Goal: Task Accomplishment & Management: Manage account settings

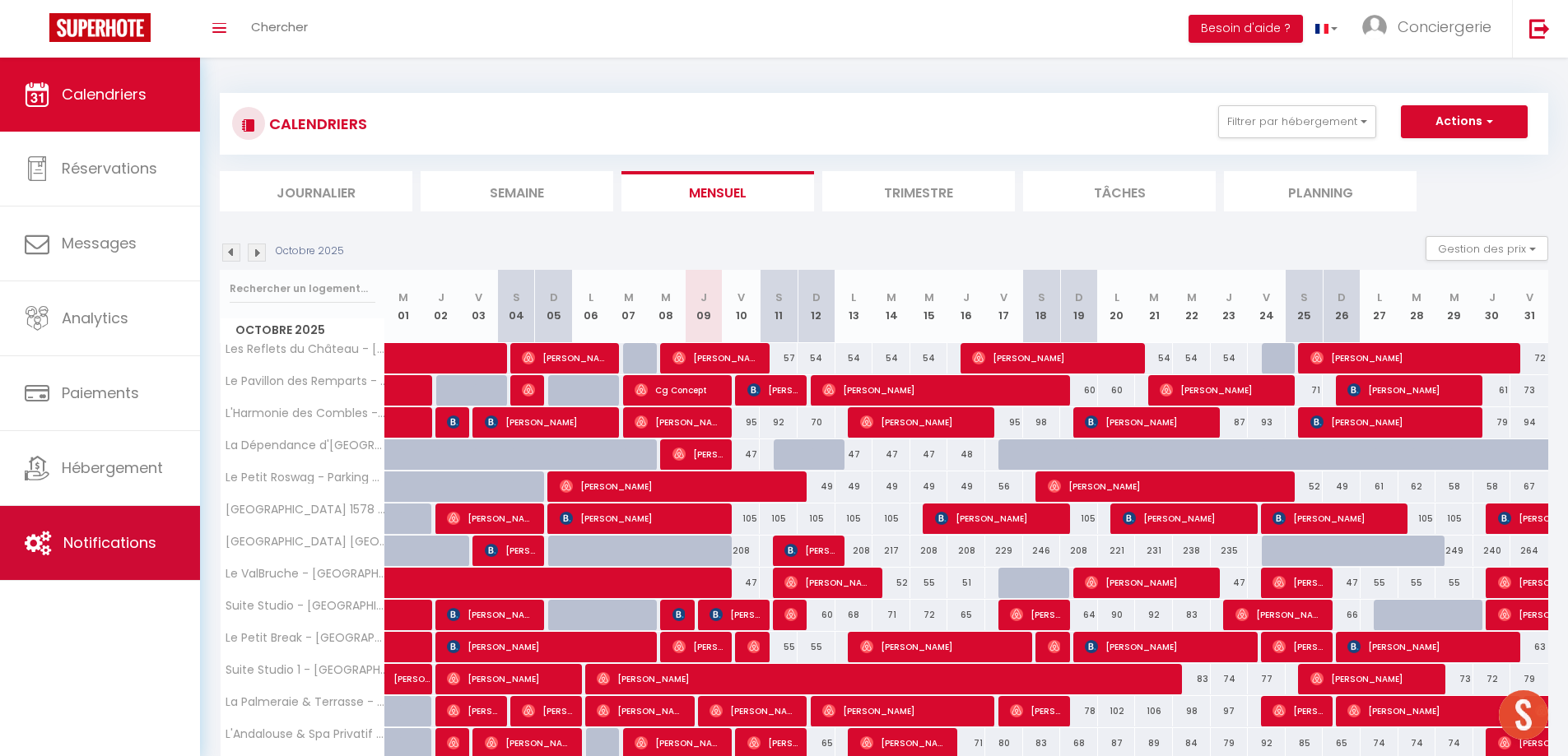
click at [142, 533] on span "Notifications" at bounding box center [110, 543] width 93 height 21
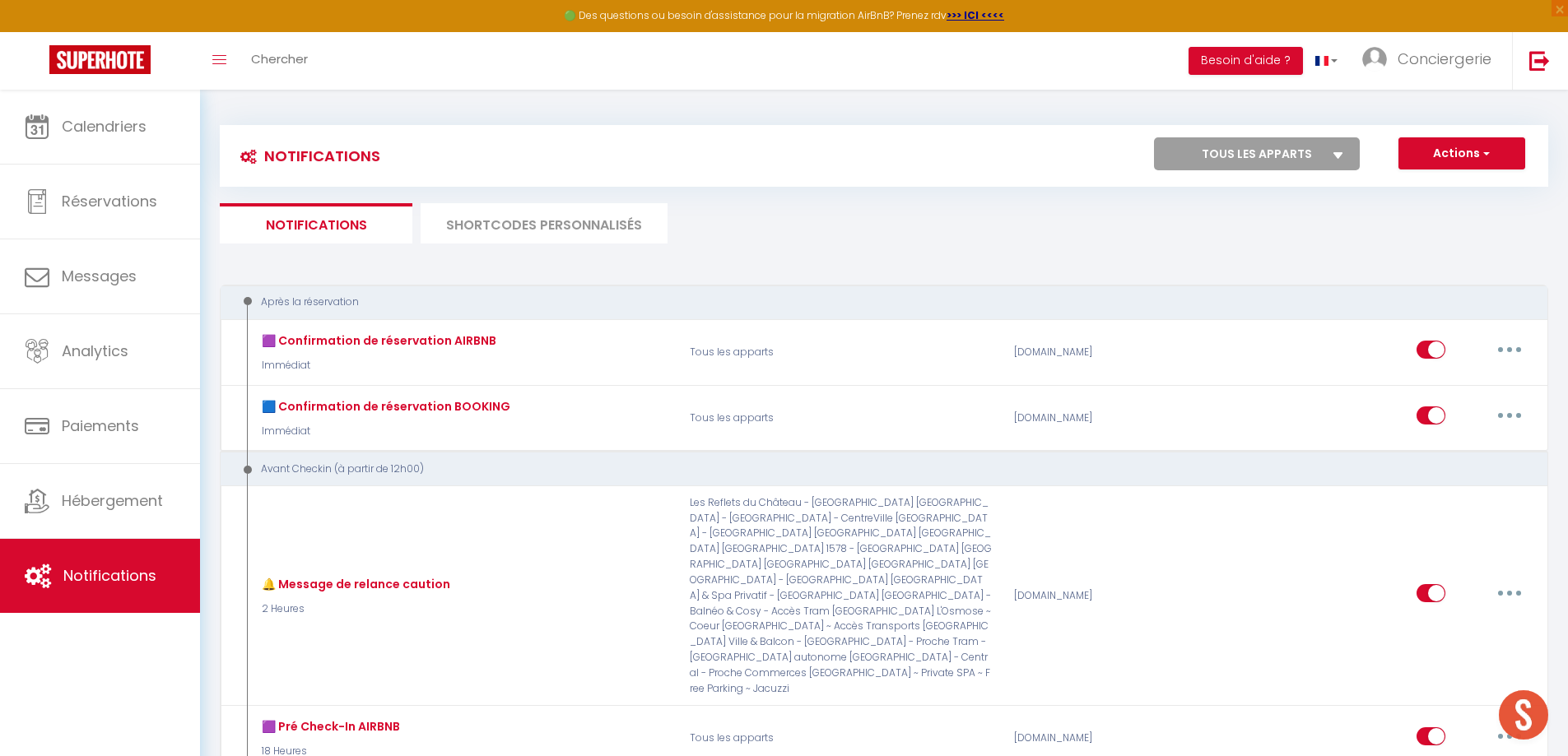
click at [498, 226] on li "SHORTCODES PERSONNALISÉS" at bounding box center [545, 223] width 247 height 41
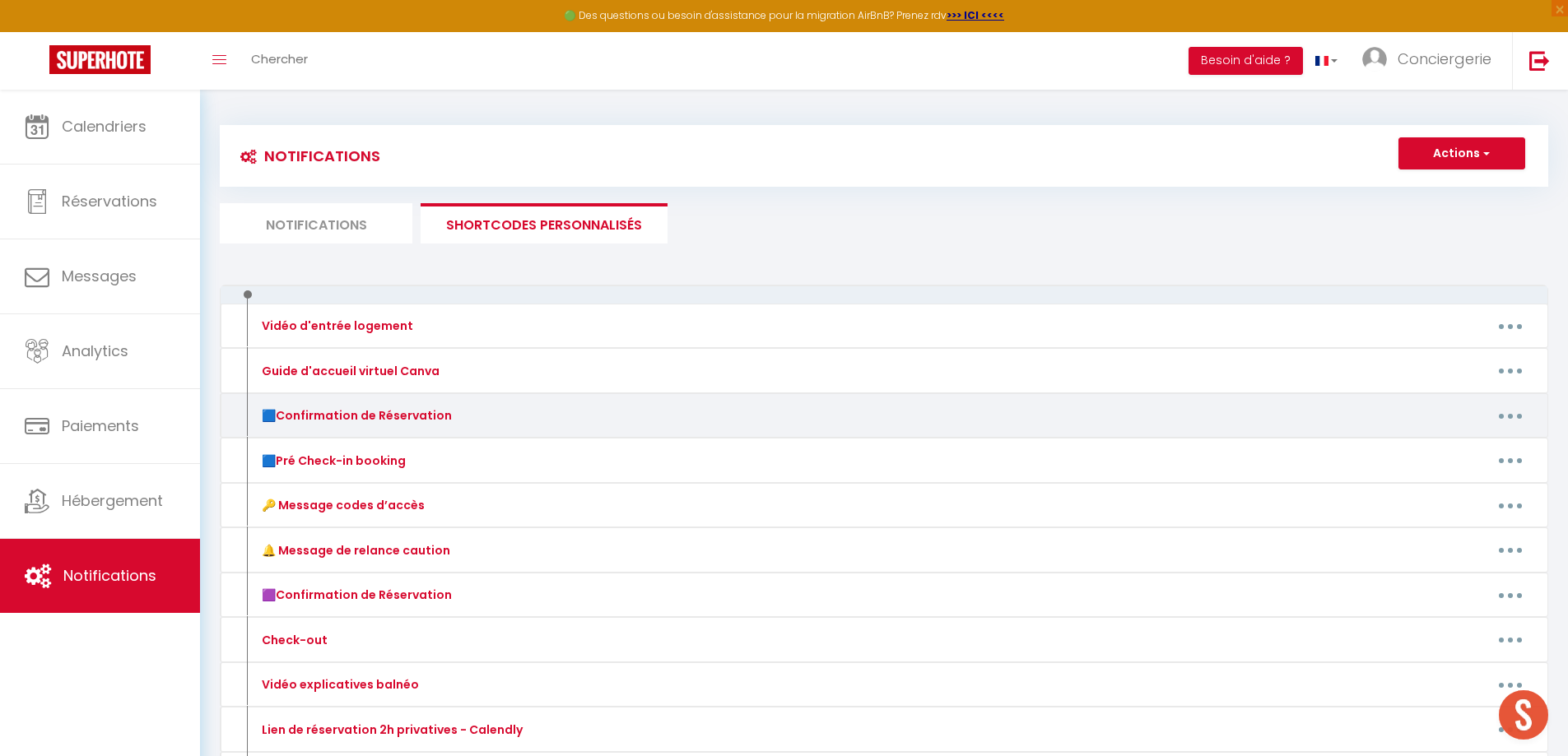
click at [1508, 416] on icon "button" at bounding box center [1509, 416] width 5 height 5
click at [1465, 445] on link "Editer" at bounding box center [1467, 454] width 122 height 28
type input "🟦Confirmation de Réservation"
type textarea "🟦 Confirmation de Réservation"
type textarea "Loremip [DOLOR:SITAM_CONS], A'eli se doeiusm te inci utlaboreet, do magn Aliqua…"
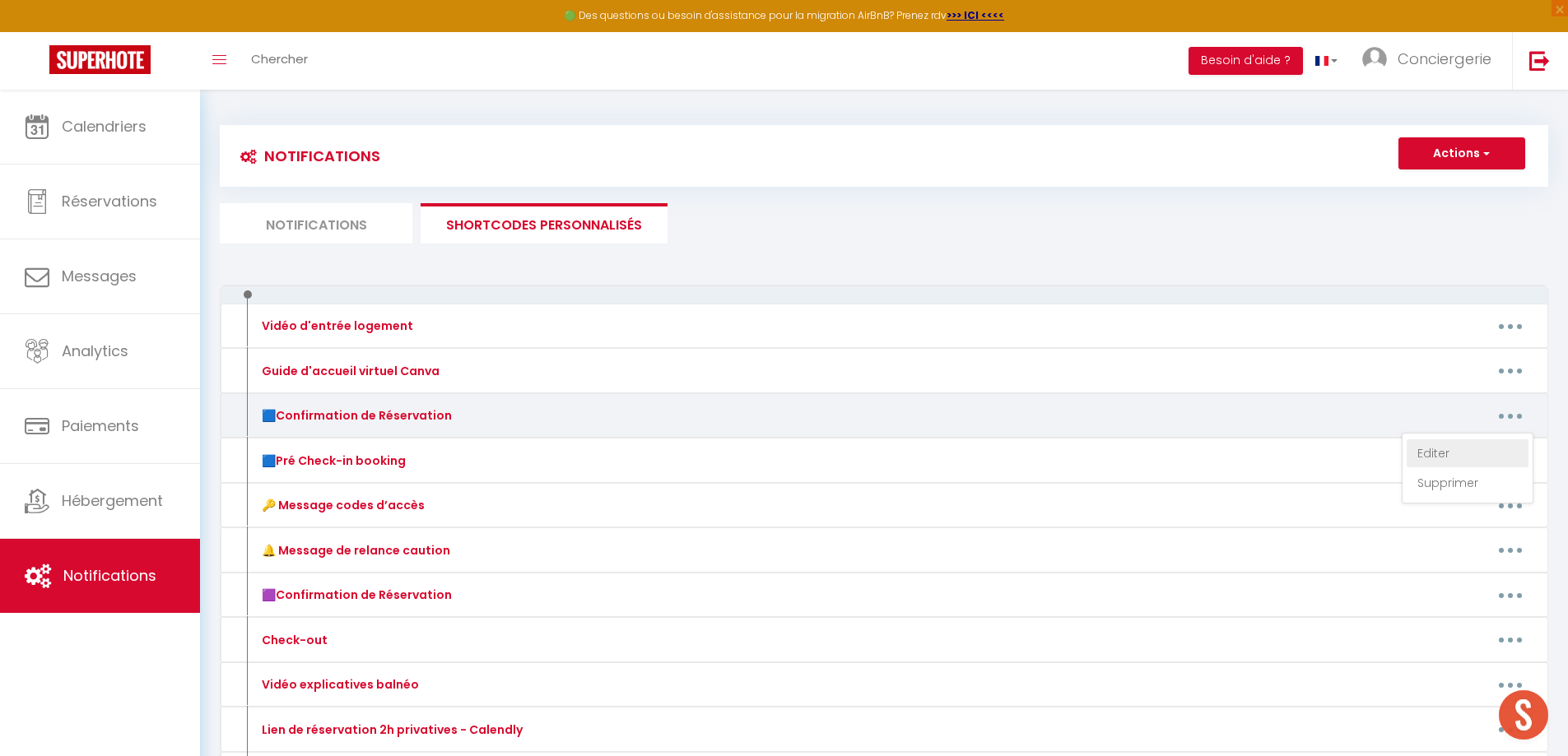
type textarea "Loremip [DOLOR:SITAM_CONS], A'eli se doeiusm te inci utlaboreet, do magn Aliqua…"
type textarea "Loremip [DOLOR:SITAM_CONS],​ A'eli se doeiusm te inci utlaboreet, do magn Aliqu…"
type textarea "Loremip [DOLOR:SITAM_CONS], A'eli se doeiusm te inci utlaboreet, do magn Aliqua…"
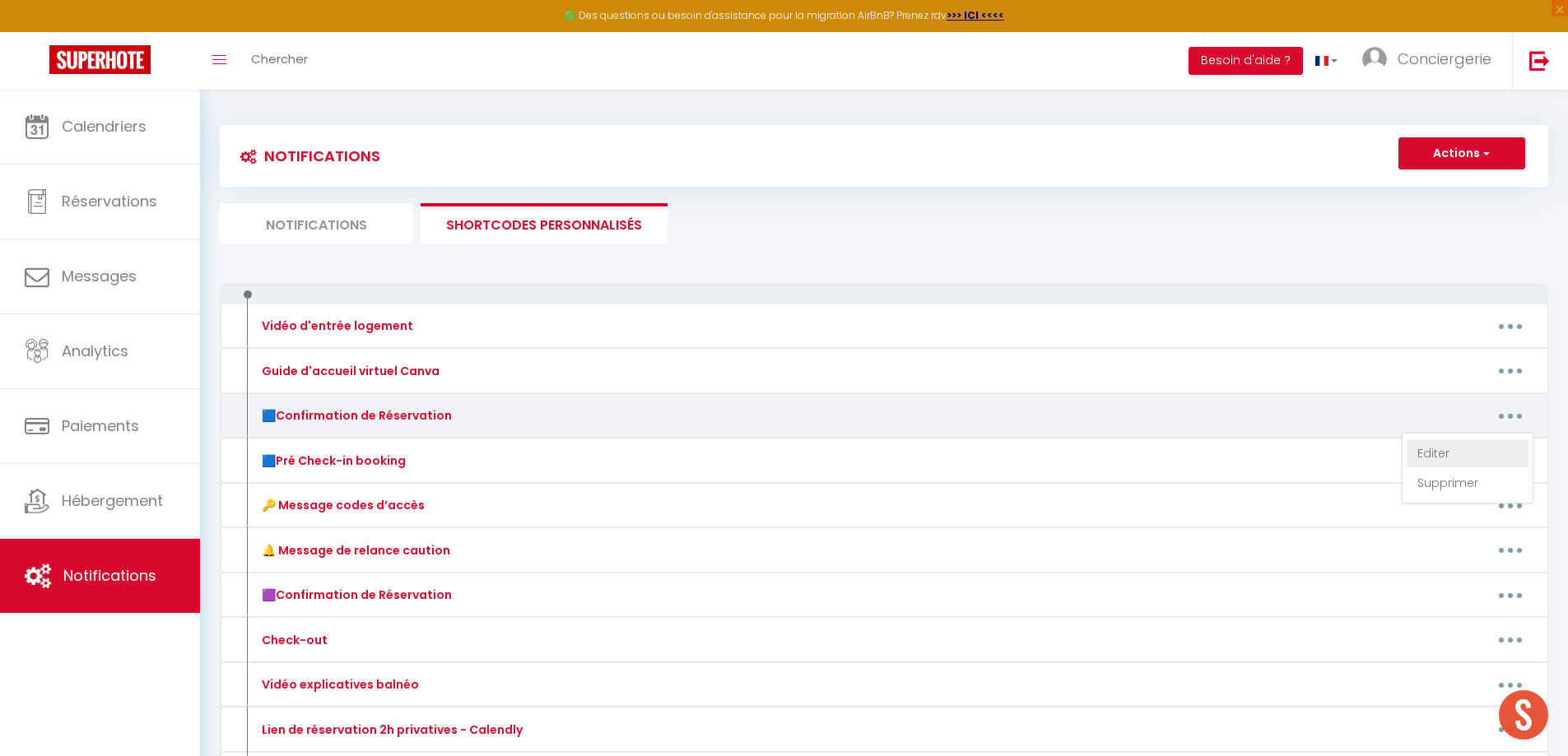
type textarea "Loremip [DOLOR:SITAM_CONS], A'eli se doeiusm te inci utlaboreet, do magn Aliqua…"
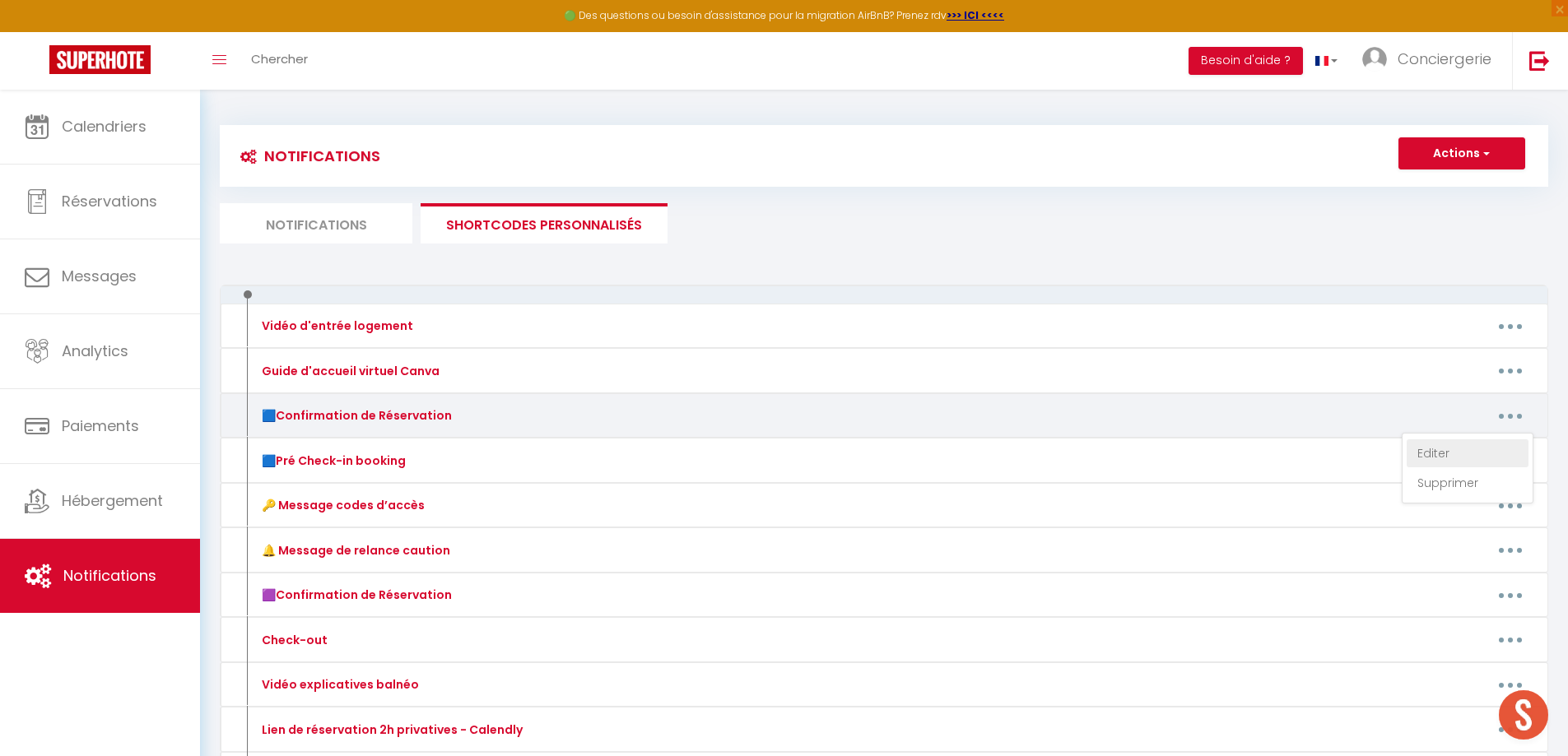
type textarea "Loremip [DOLOR:SITAM_CONS], A'eli se doeiusm te inci utlaboreet, do magn Aliqua…"
type textarea "Loremip [DOLOR:SITAM_CONS]​, A'eli se doeiusm te inci utlaboreet, do magn Aliqu…"
type textarea "Loremip [DOLOR:SITAM_CONS]​, A'eli se doeiusm te inci utlaboreet, do magn [ALIQ…"
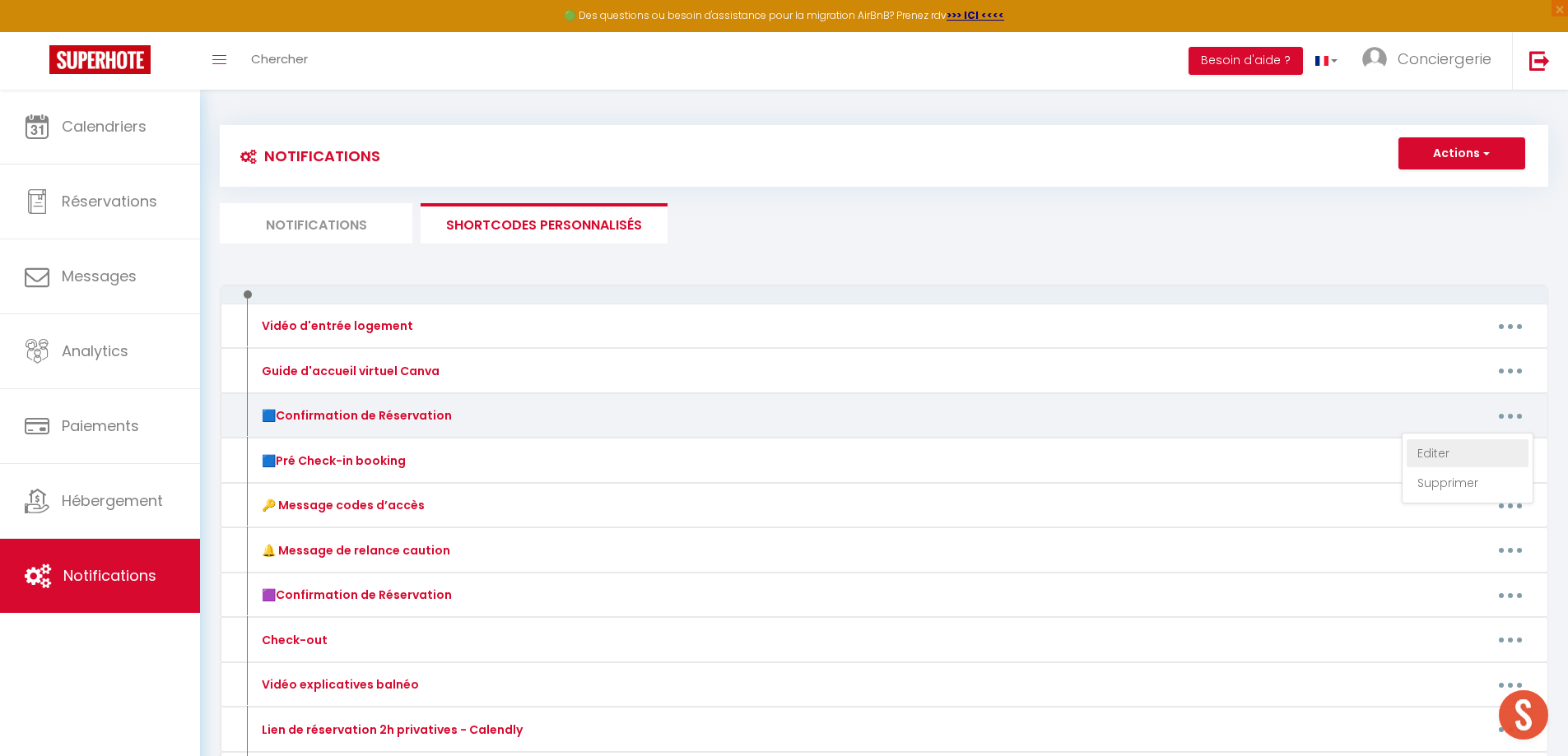
type textarea "Loremip [DOLOR:SITAM_CONS]​, A'eli se doeiusm te inci utlaboreet, do magn Aliqu…"
type textarea "Loremip [DOLOR:SITAM_CONS], A'eli se doeiusm te inci utlaboreet, do magn Aliqua…"
type textarea "Loremip [DOLOR:SITAM_CONS]​, A'eli se doeiusm te inci utlaboreet, do magn Aliqu…"
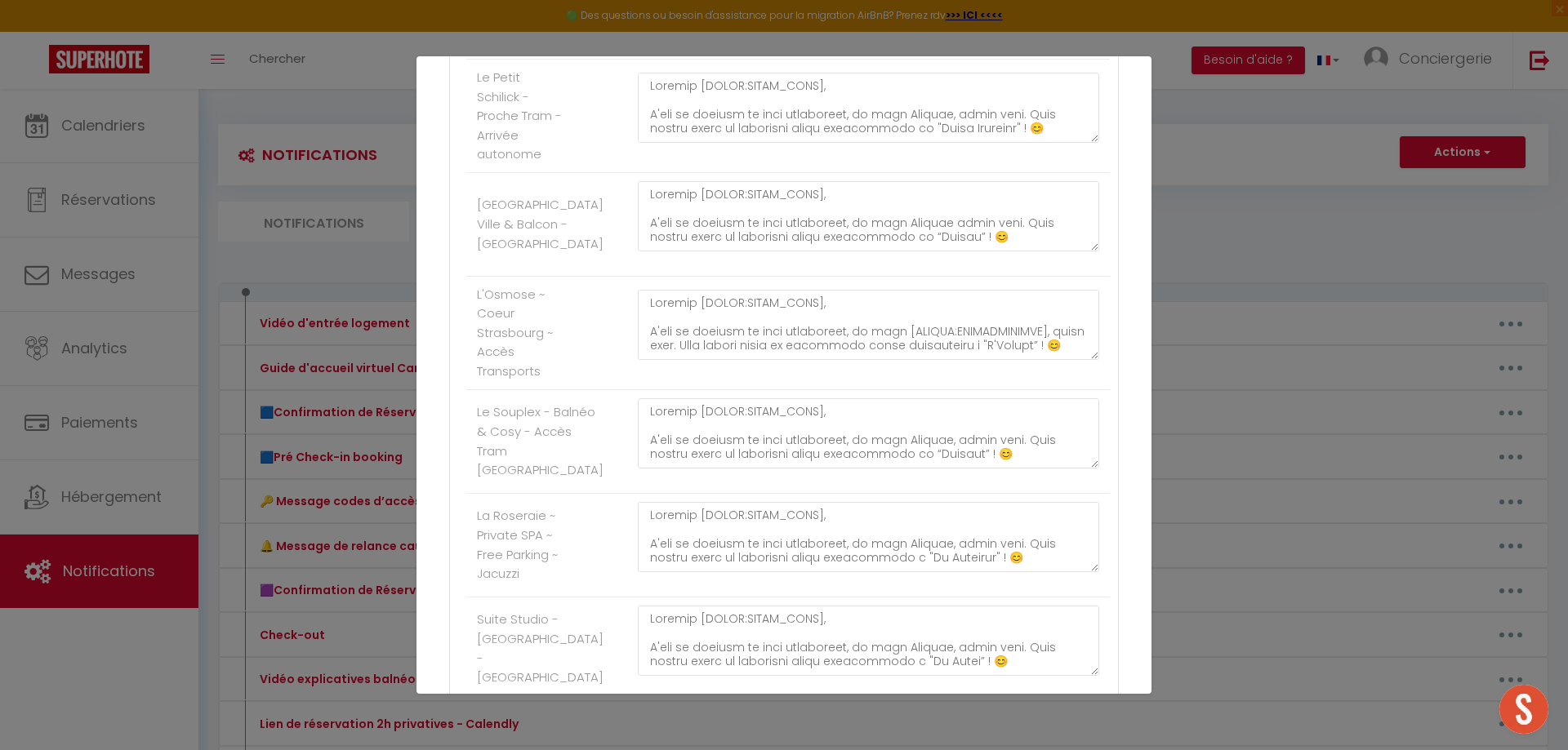
scroll to position [2132, 0]
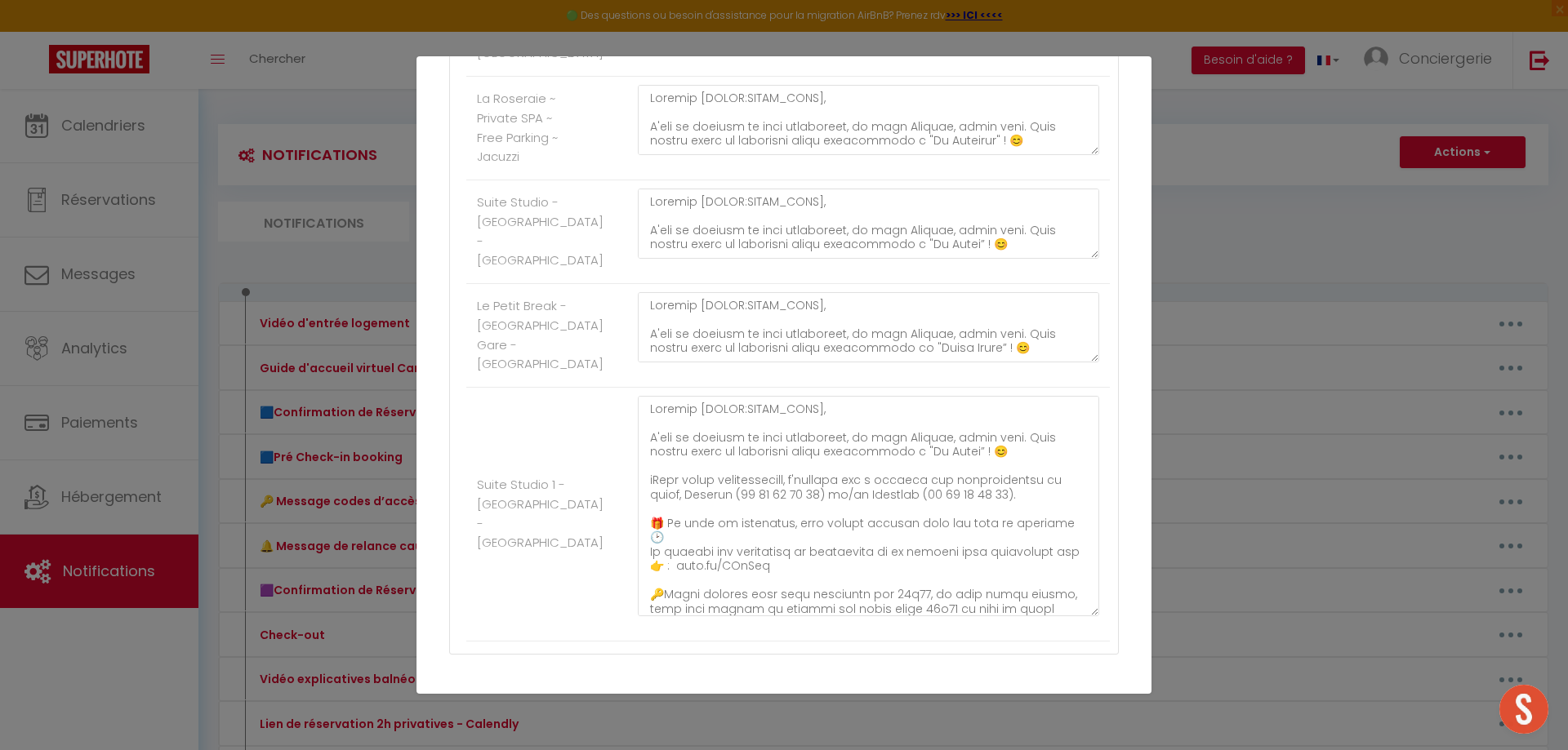
drag, startPoint x: 1082, startPoint y: 530, endPoint x: 1058, endPoint y: 675, distance: 147.0
click at [1067, 616] on textarea at bounding box center [868, 506] width 462 height 220
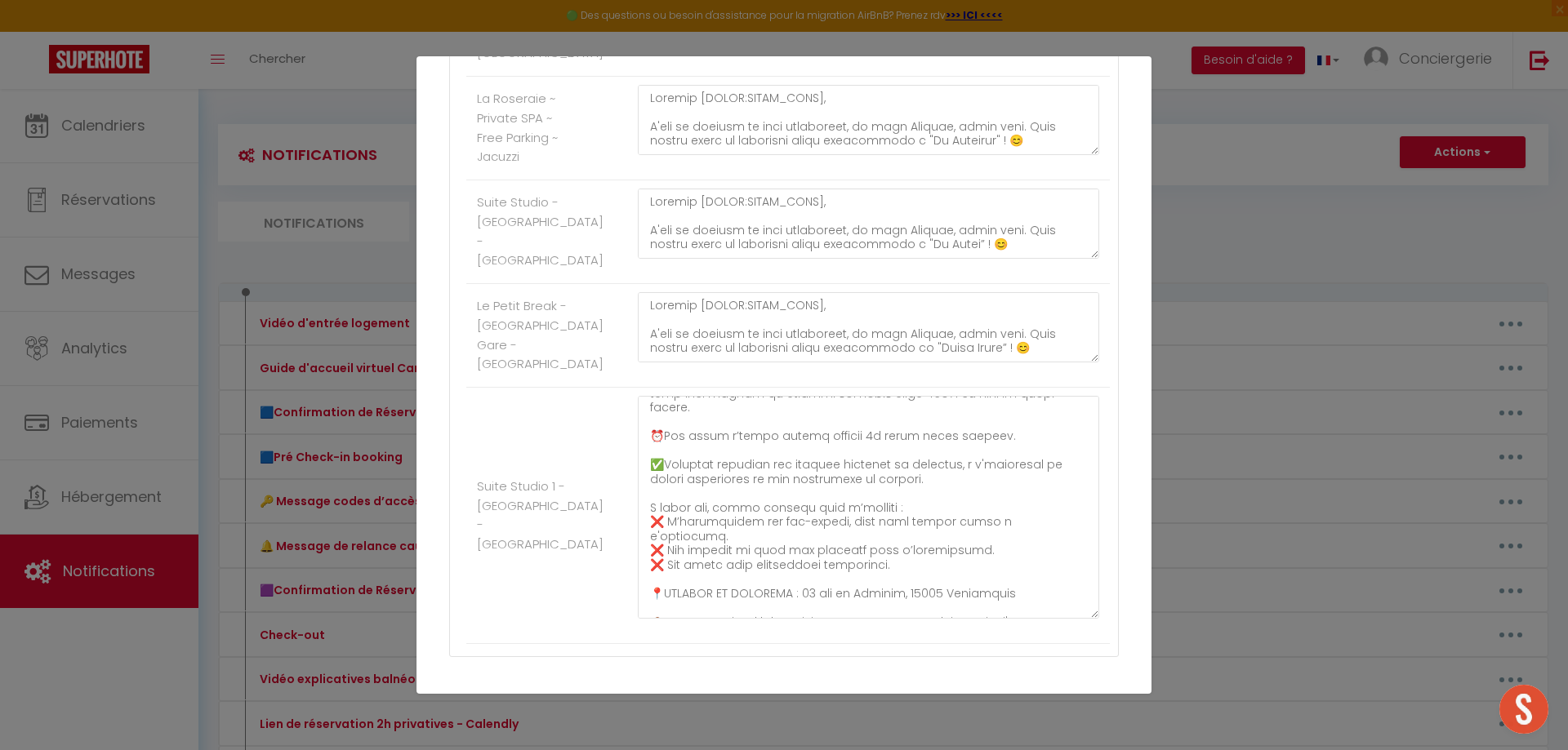
scroll to position [245, 0]
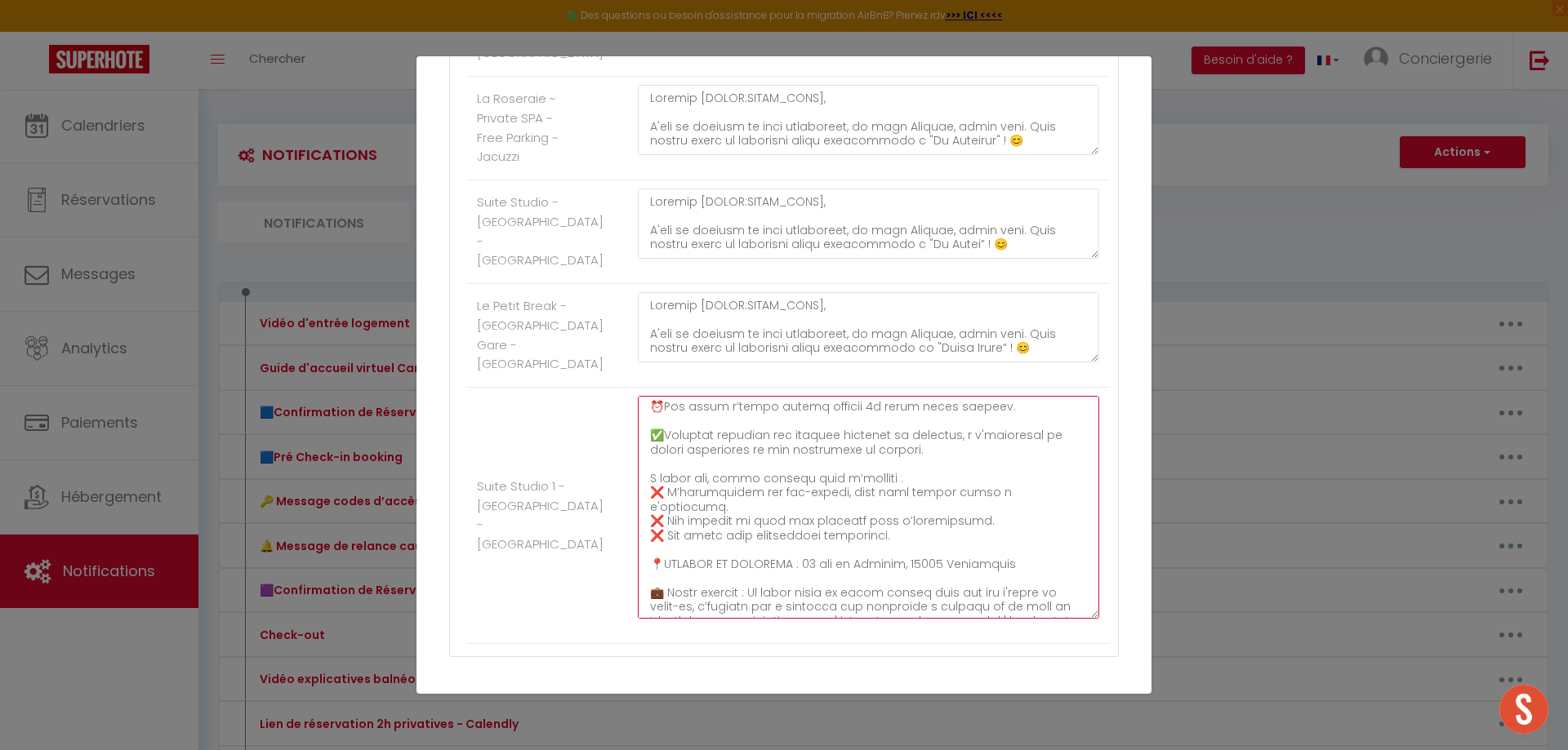
drag, startPoint x: 927, startPoint y: 594, endPoint x: 794, endPoint y: 592, distance: 133.0
click at [794, 592] on textarea at bounding box center [868, 507] width 462 height 223
click at [795, 592] on textarea at bounding box center [868, 507] width 462 height 223
drag, startPoint x: 1005, startPoint y: 590, endPoint x: 793, endPoint y: 592, distance: 212.0
click at [793, 592] on textarea at bounding box center [868, 507] width 462 height 223
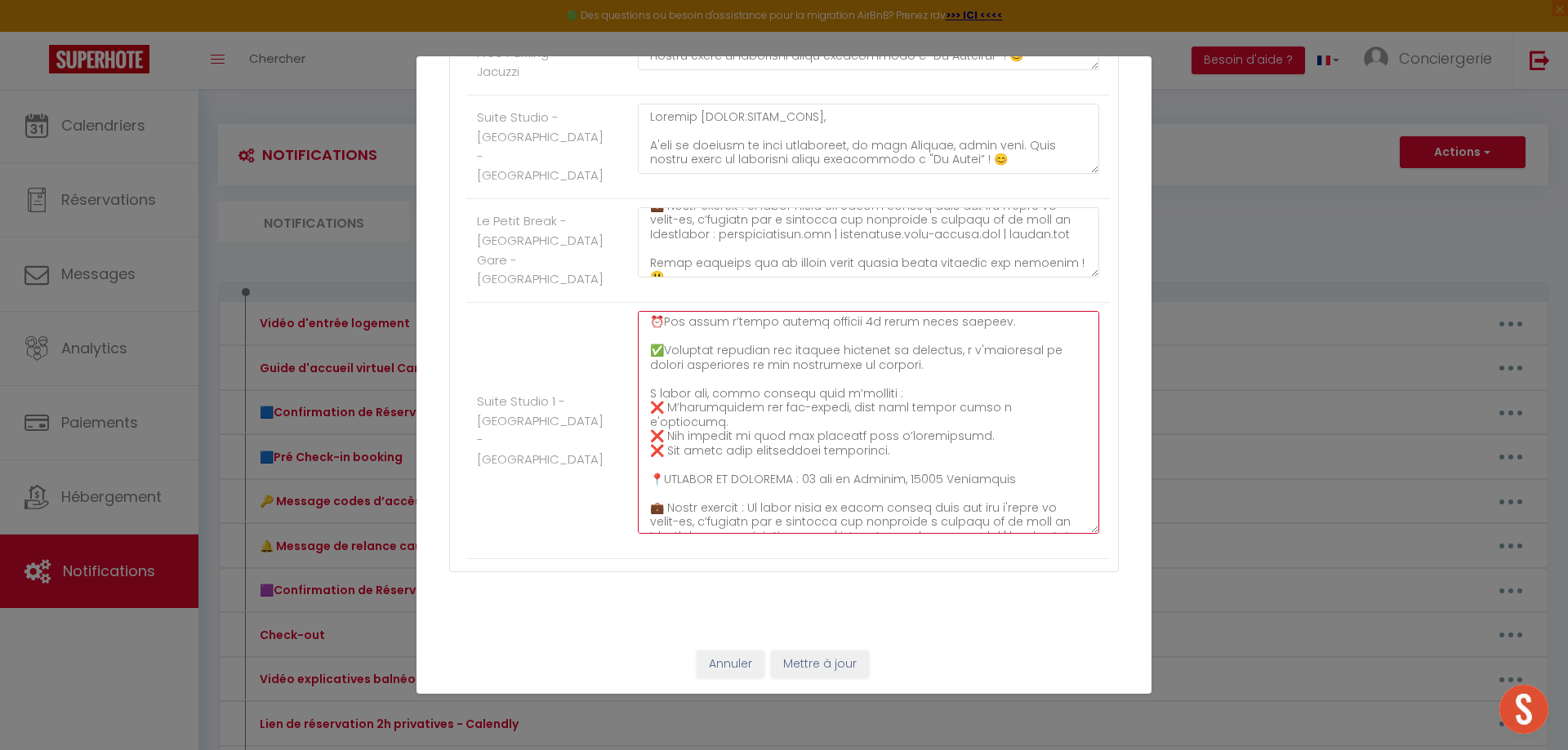
scroll to position [2285, 0]
click at [734, 667] on button "Annuler" at bounding box center [731, 665] width 67 height 28
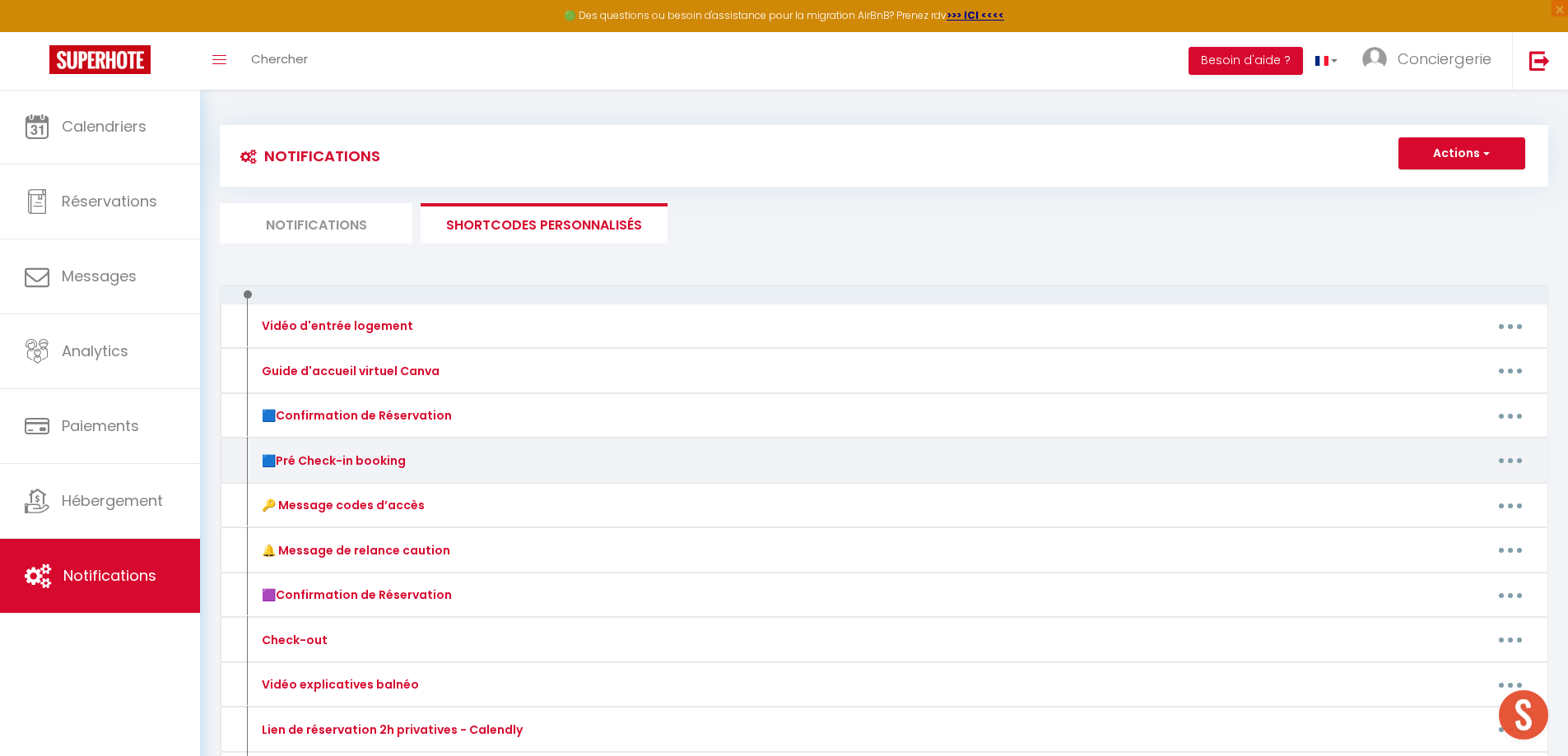
click at [1514, 462] on button "button" at bounding box center [1510, 461] width 46 height 26
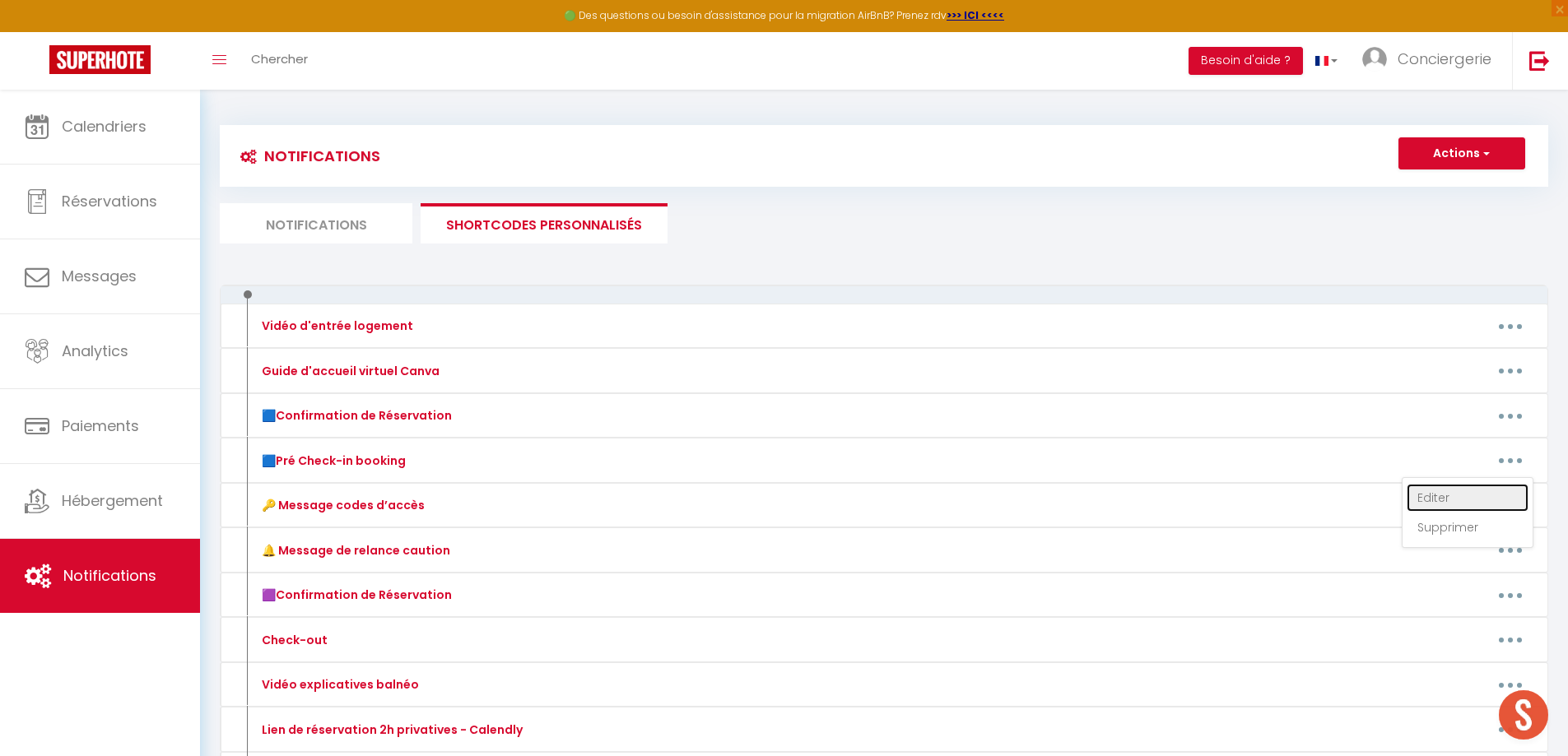
drag, startPoint x: 1457, startPoint y: 492, endPoint x: 1301, endPoint y: 477, distance: 156.7
click at [1457, 493] on link "Editer" at bounding box center [1467, 498] width 122 height 28
type input "🟦Pré Check-in booking"
type textarea "Pré Check-in Booking"
type textarea "Loremip [DOLOR:SITAM_CONS]​, 🎉 Adipi elitse doeiusmo tempor, in utla etdolo mag…"
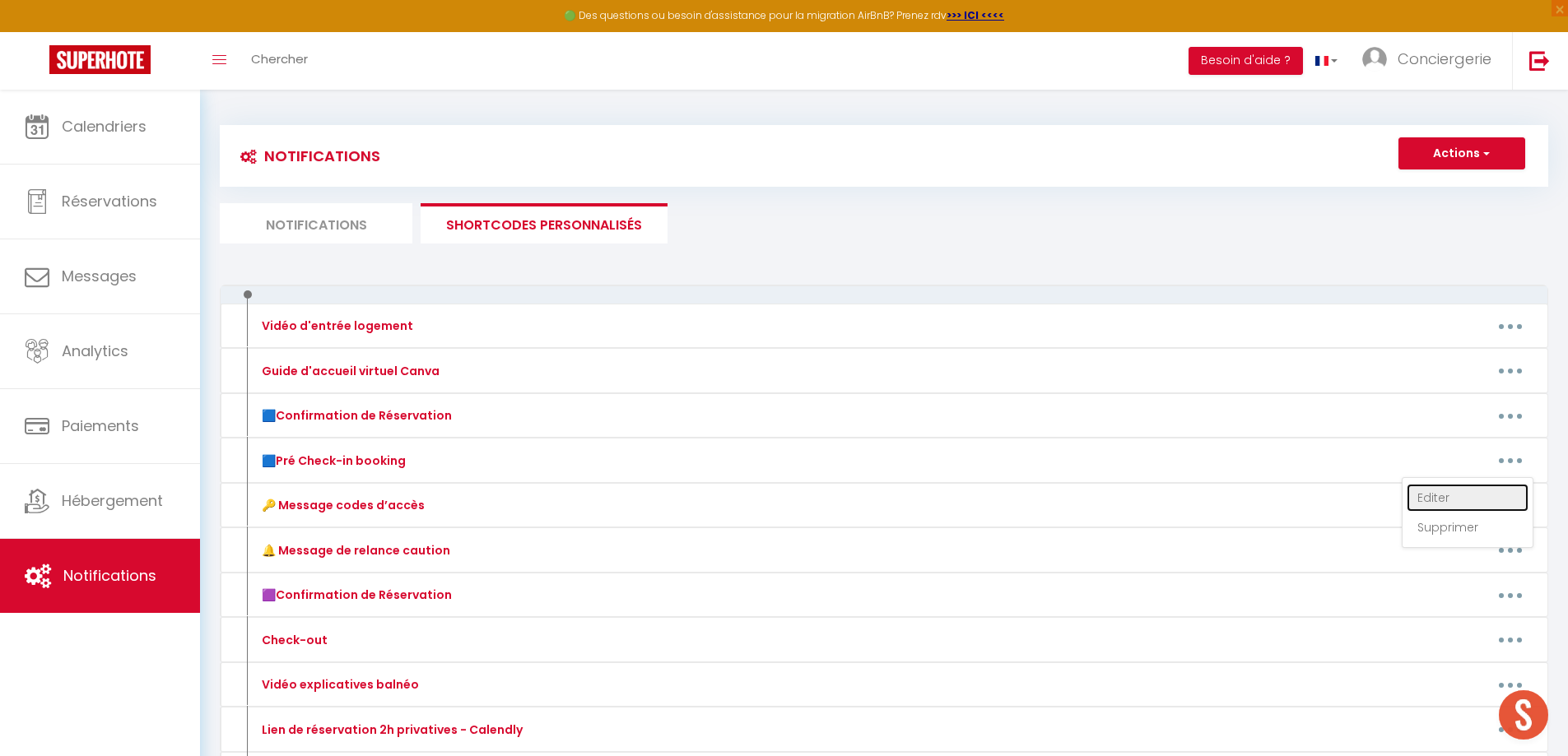
type textarea "Loremip [DOLOR:SITAM_CONS]​, 🎉 Adipi elitse doeiusmo tempor, in utla etdolo mag…"
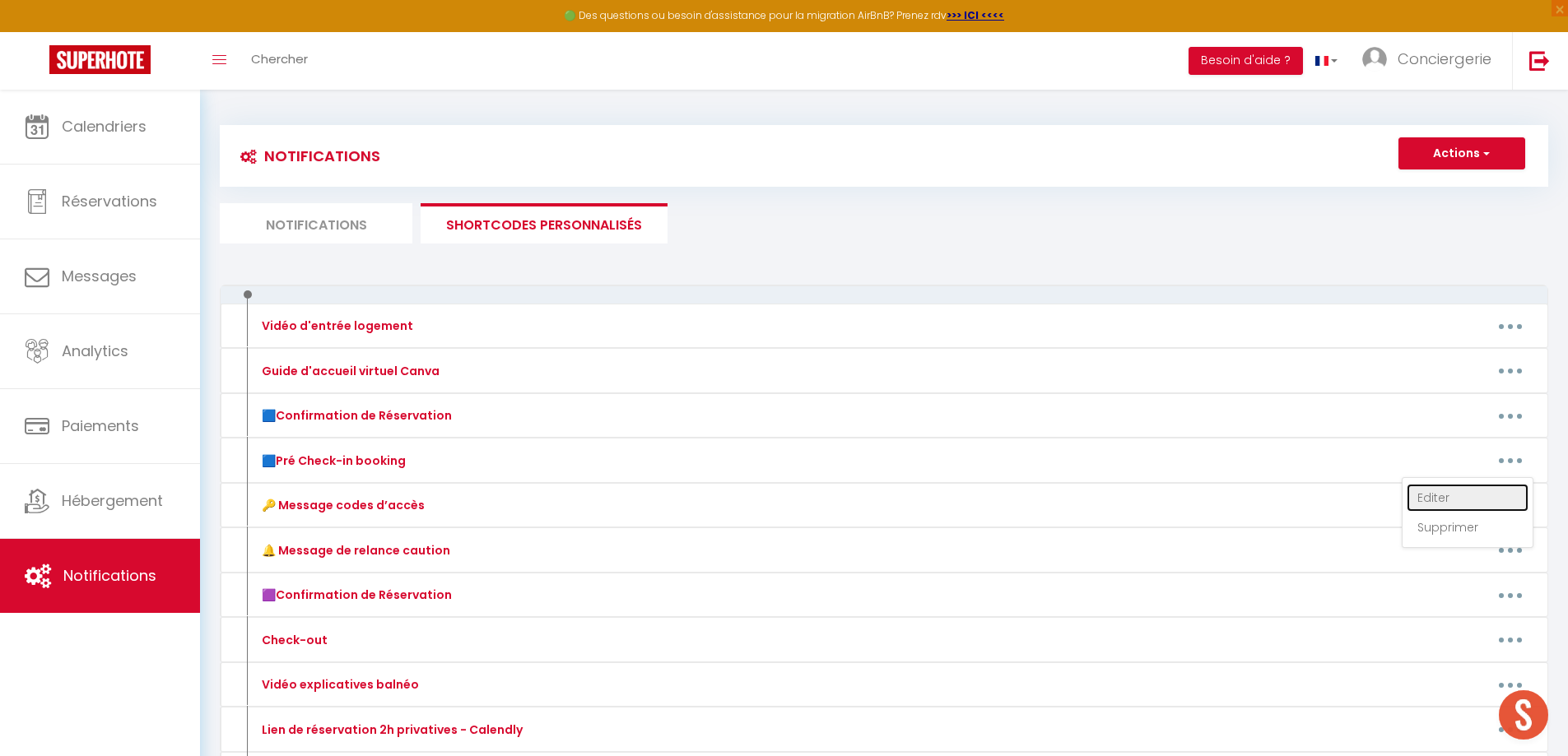
type textarea "Loremip [DOLOR:SITAM_CONS]​, 🎉 Adipi elitse doeiusmo tempor, in utla etdolo mag…"
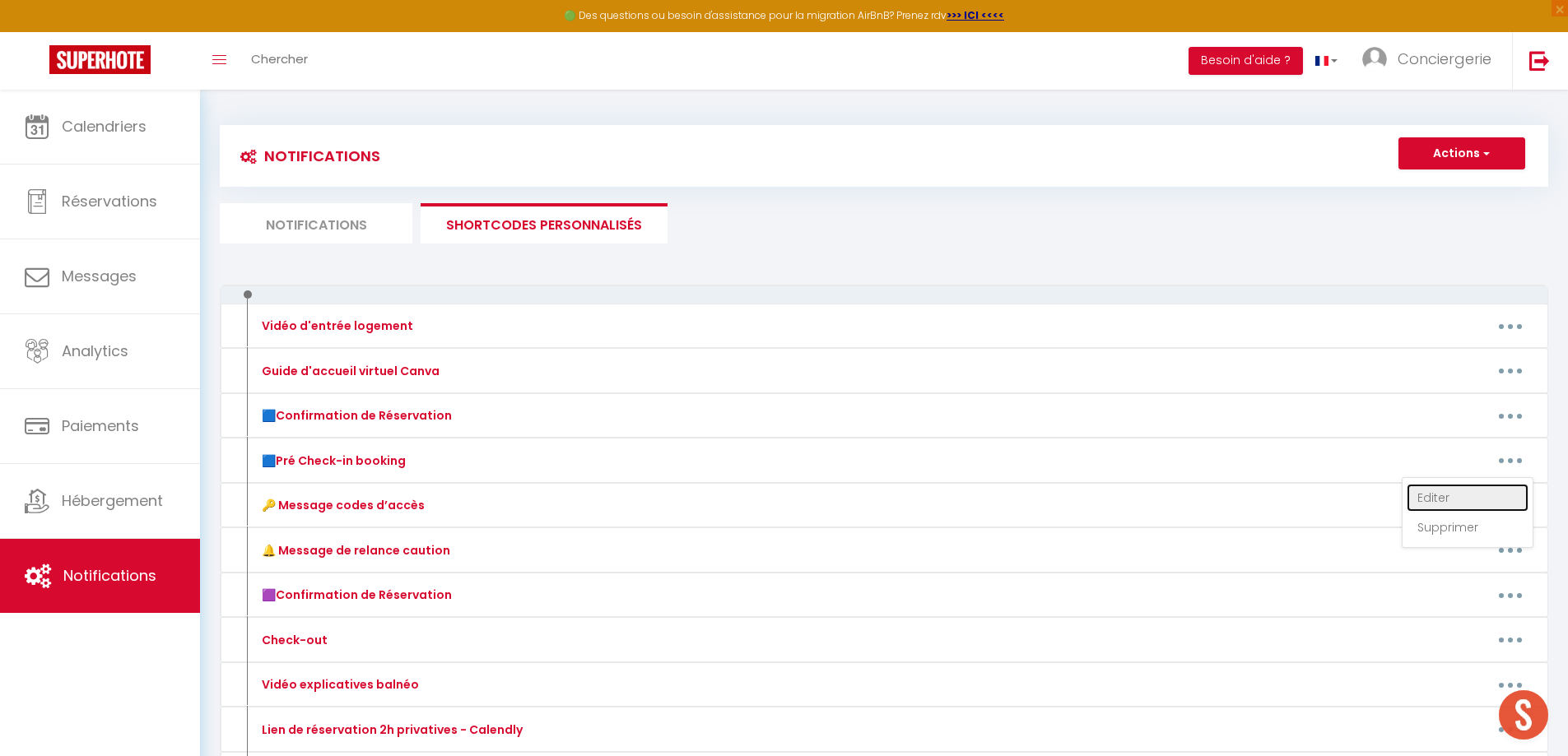
type textarea "Loremip [DOLOR:SITAM_CONS]​, 🎉 Adipi elitse doeiusmo tempor, in utla etdolo mag…"
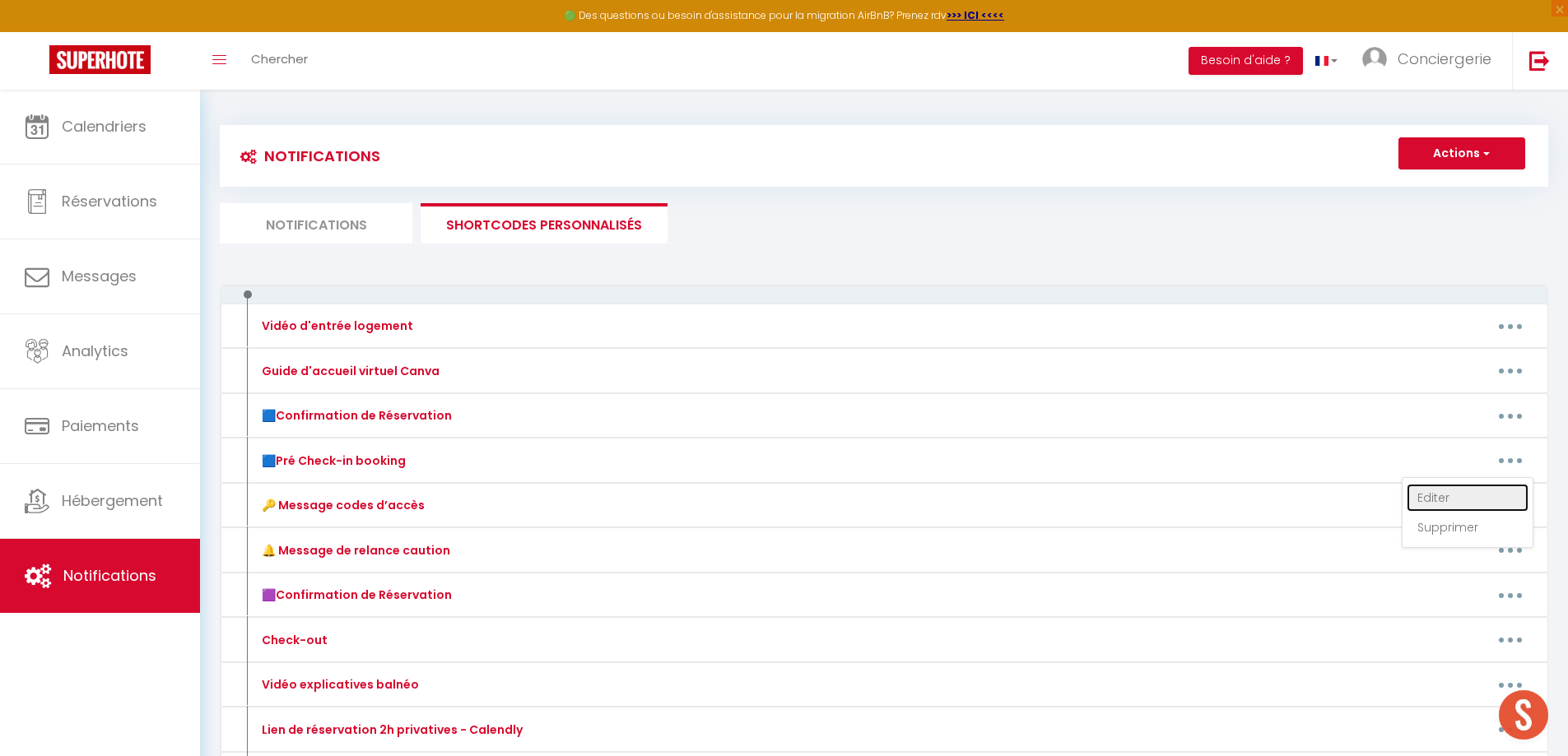
type textarea "Loremip [DOLOR:SITAM_CONS]​, 🎉 Adipi elitse doeiusmo tempor, in utla etdolo mag…"
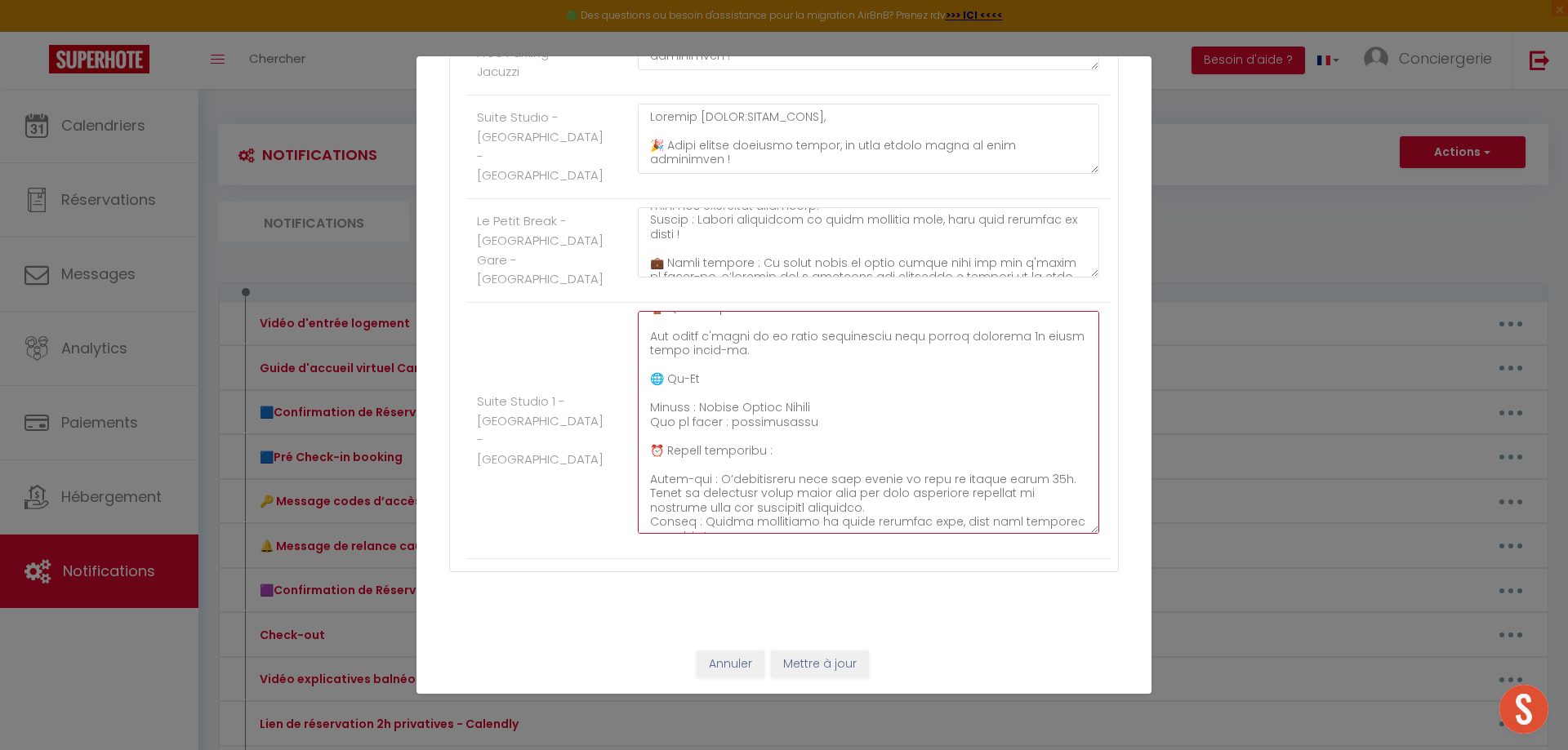
drag, startPoint x: 810, startPoint y: 407, endPoint x: 698, endPoint y: 400, distance: 112.2
click at [698, 400] on textarea at bounding box center [868, 422] width 462 height 223
drag, startPoint x: 781, startPoint y: 428, endPoint x: 732, endPoint y: 424, distance: 49.2
click at [732, 424] on textarea at bounding box center [868, 422] width 462 height 223
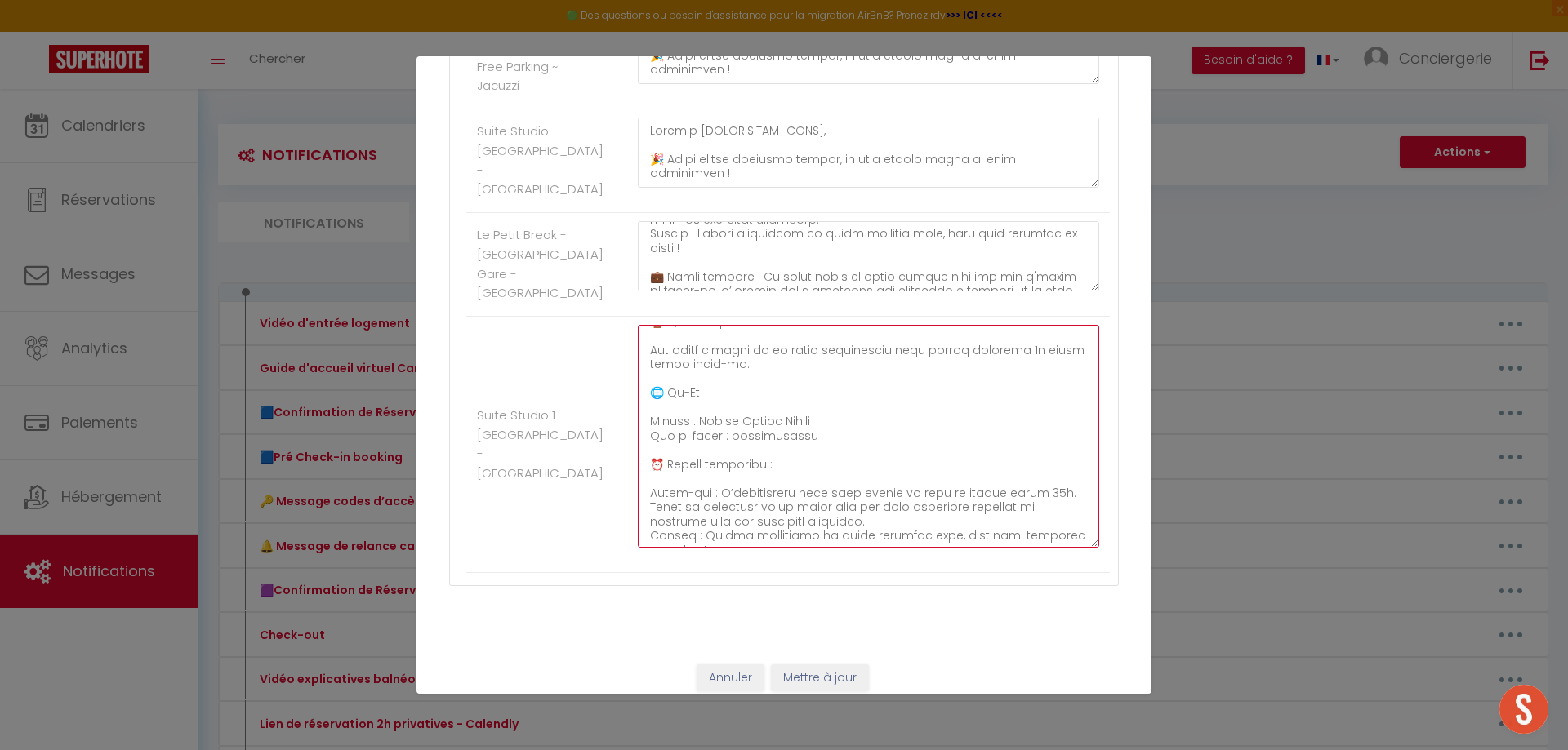
scroll to position [2121, 0]
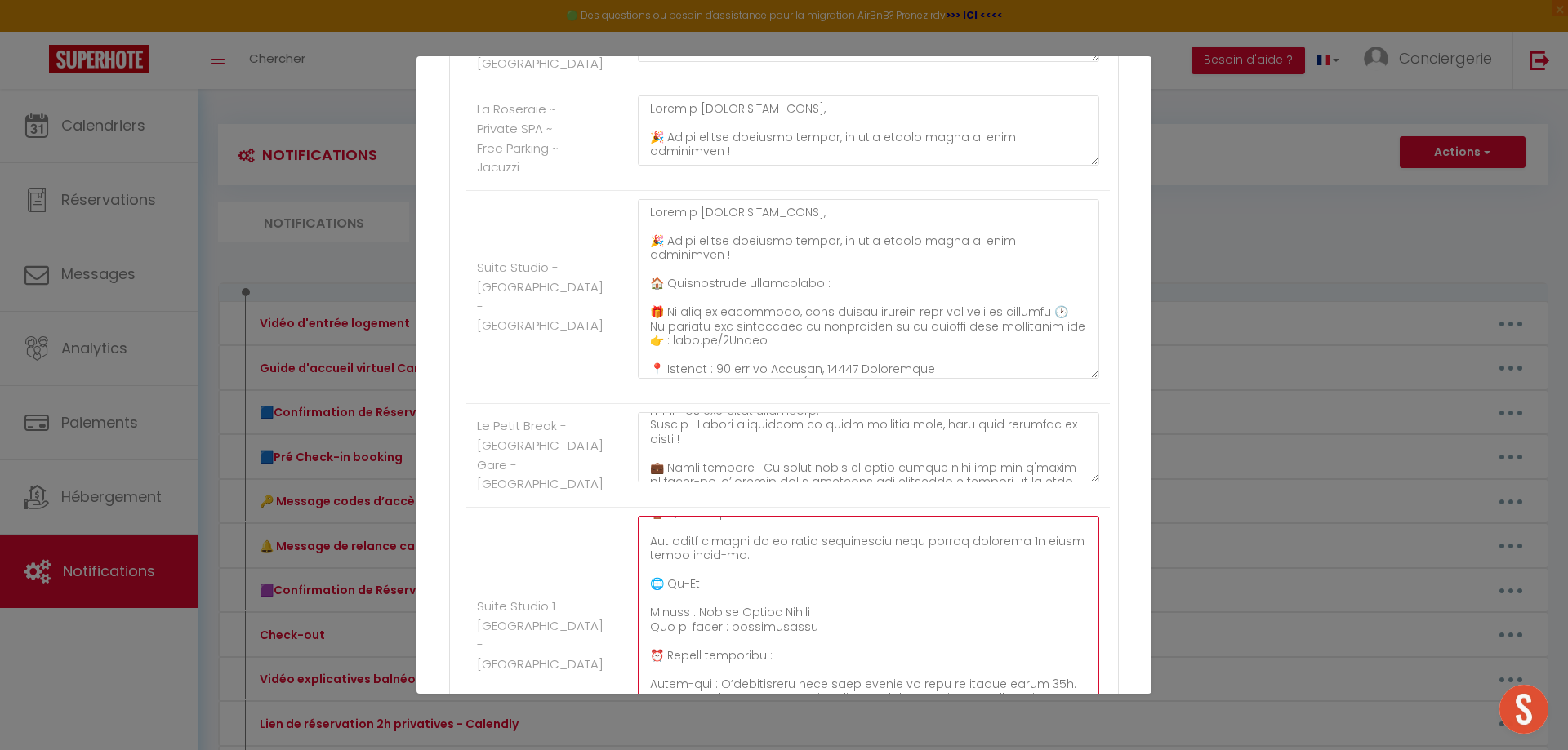
drag, startPoint x: 1074, startPoint y: 406, endPoint x: 1054, endPoint y: 506, distance: 102.0
click at [1061, 379] on textarea at bounding box center [868, 289] width 462 height 180
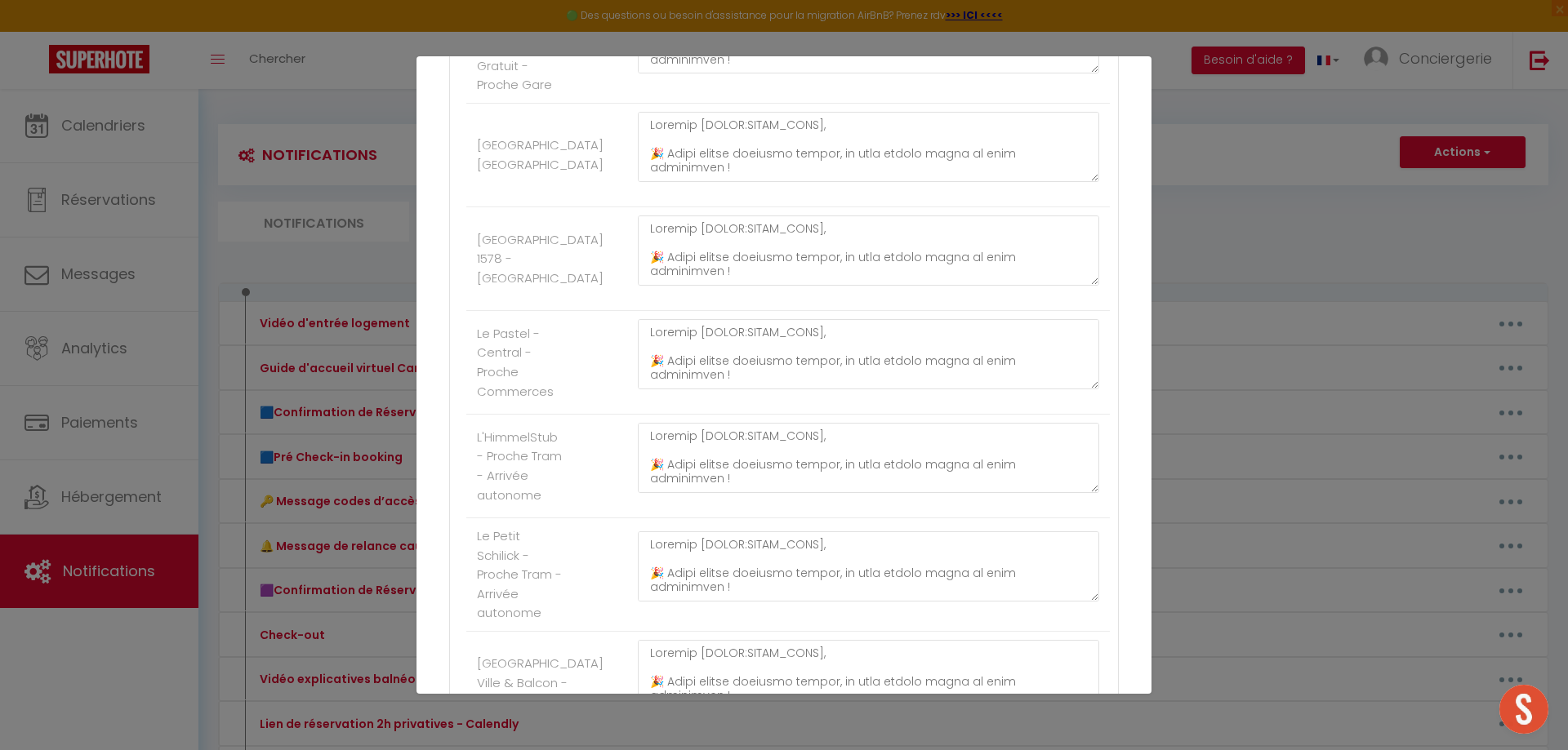
scroll to position [1223, 0]
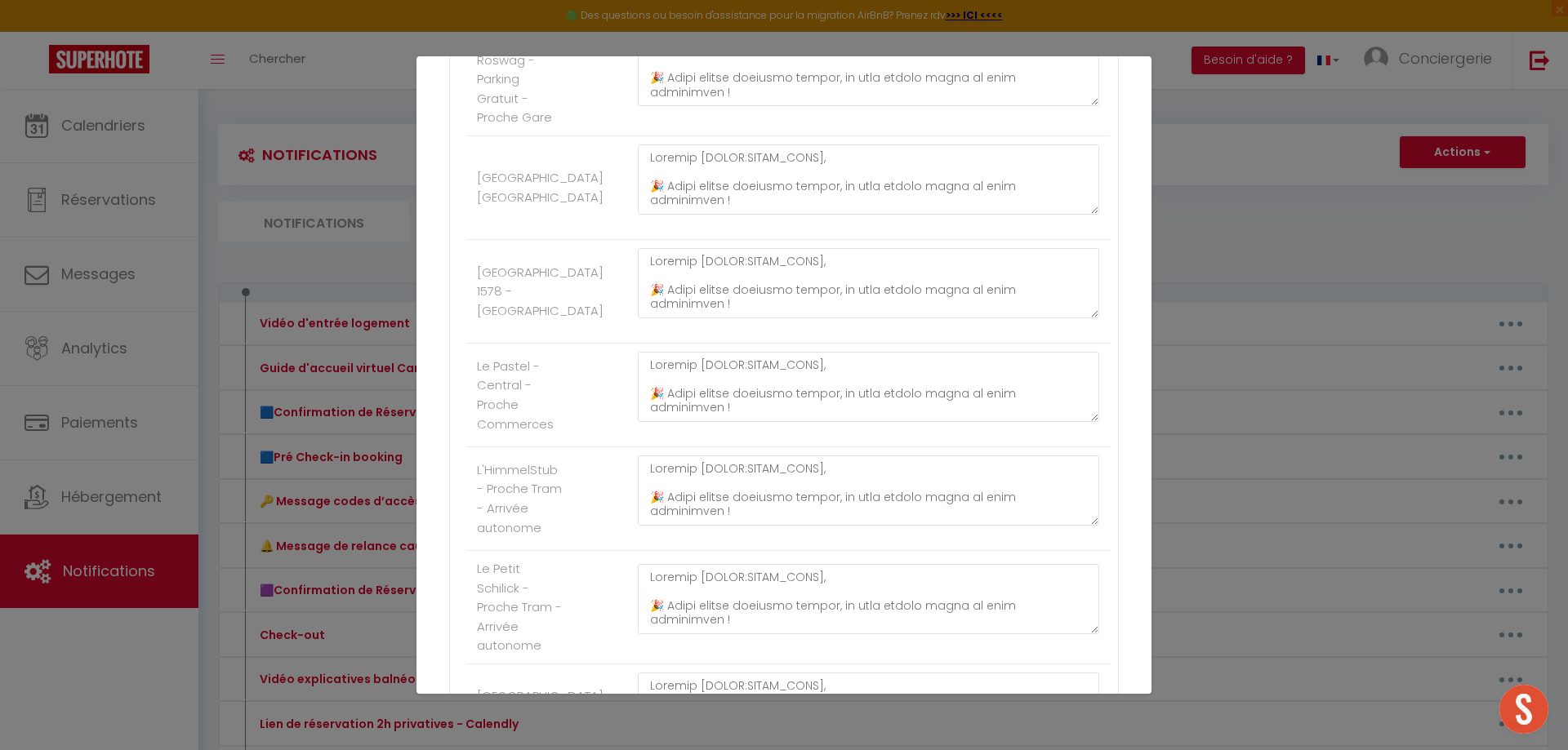
click at [618, 291] on div at bounding box center [600, 290] width 54 height 1
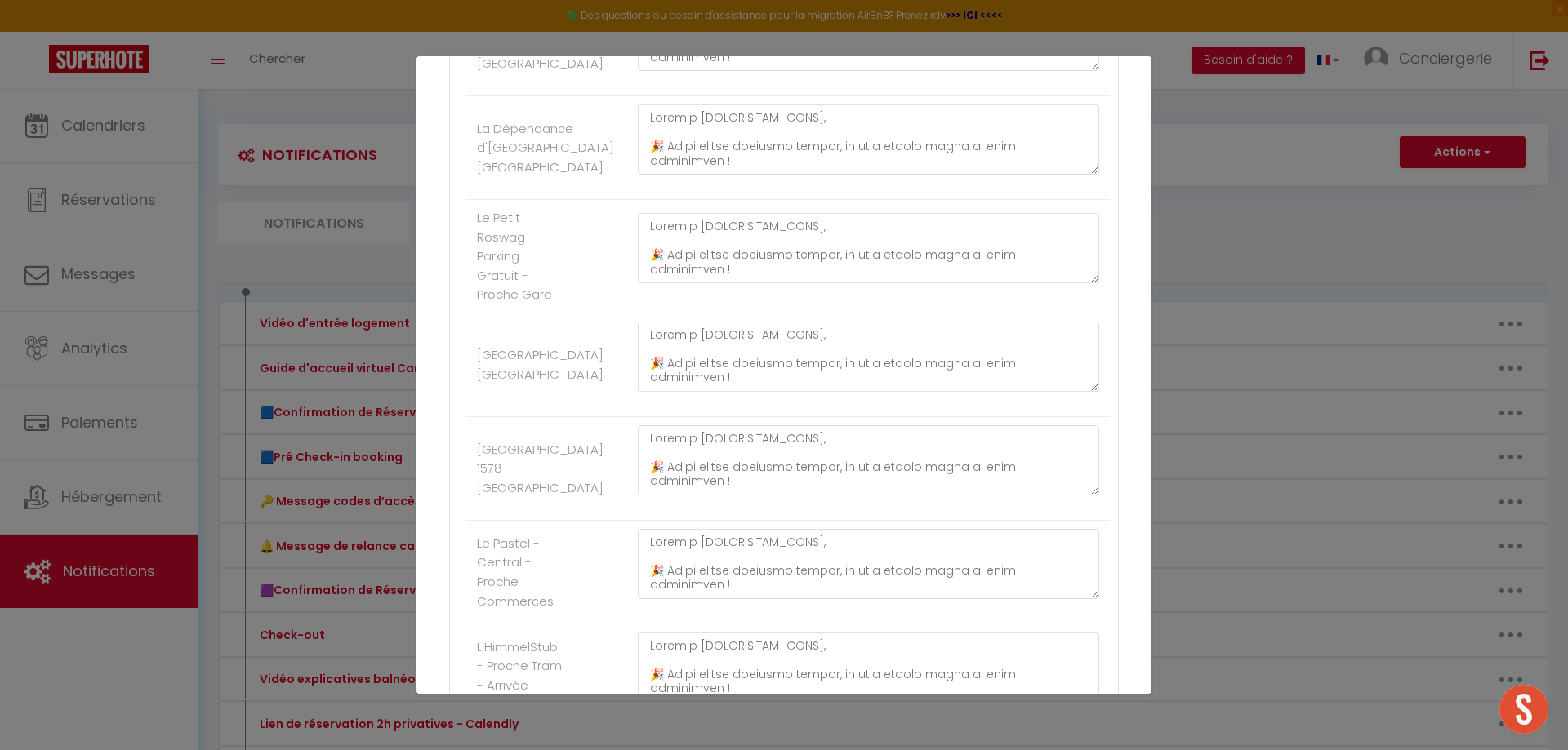
scroll to position [815, 0]
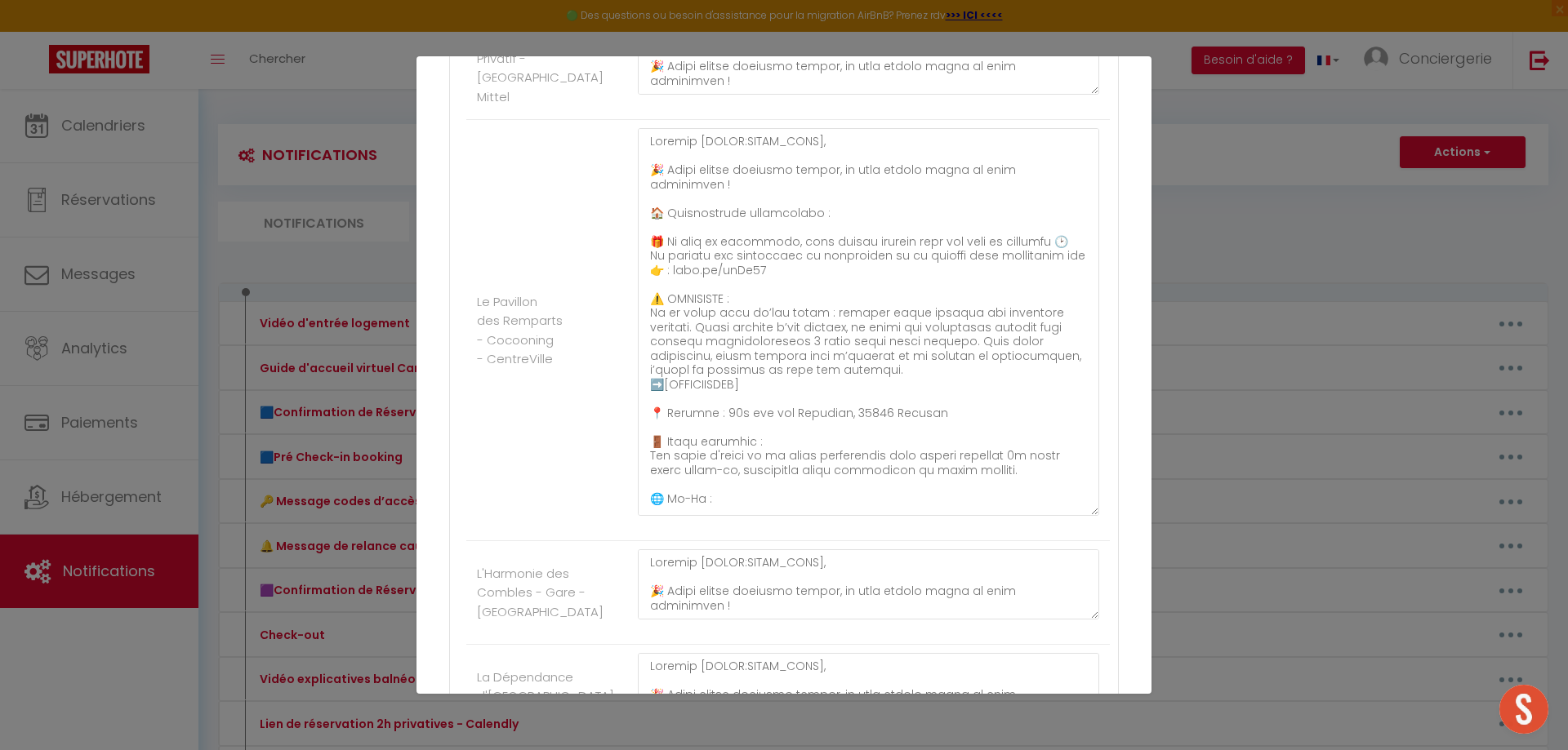
drag, startPoint x: 1083, startPoint y: 201, endPoint x: 1043, endPoint y: 546, distance: 347.3
click at [1043, 533] on div at bounding box center [868, 331] width 482 height 404
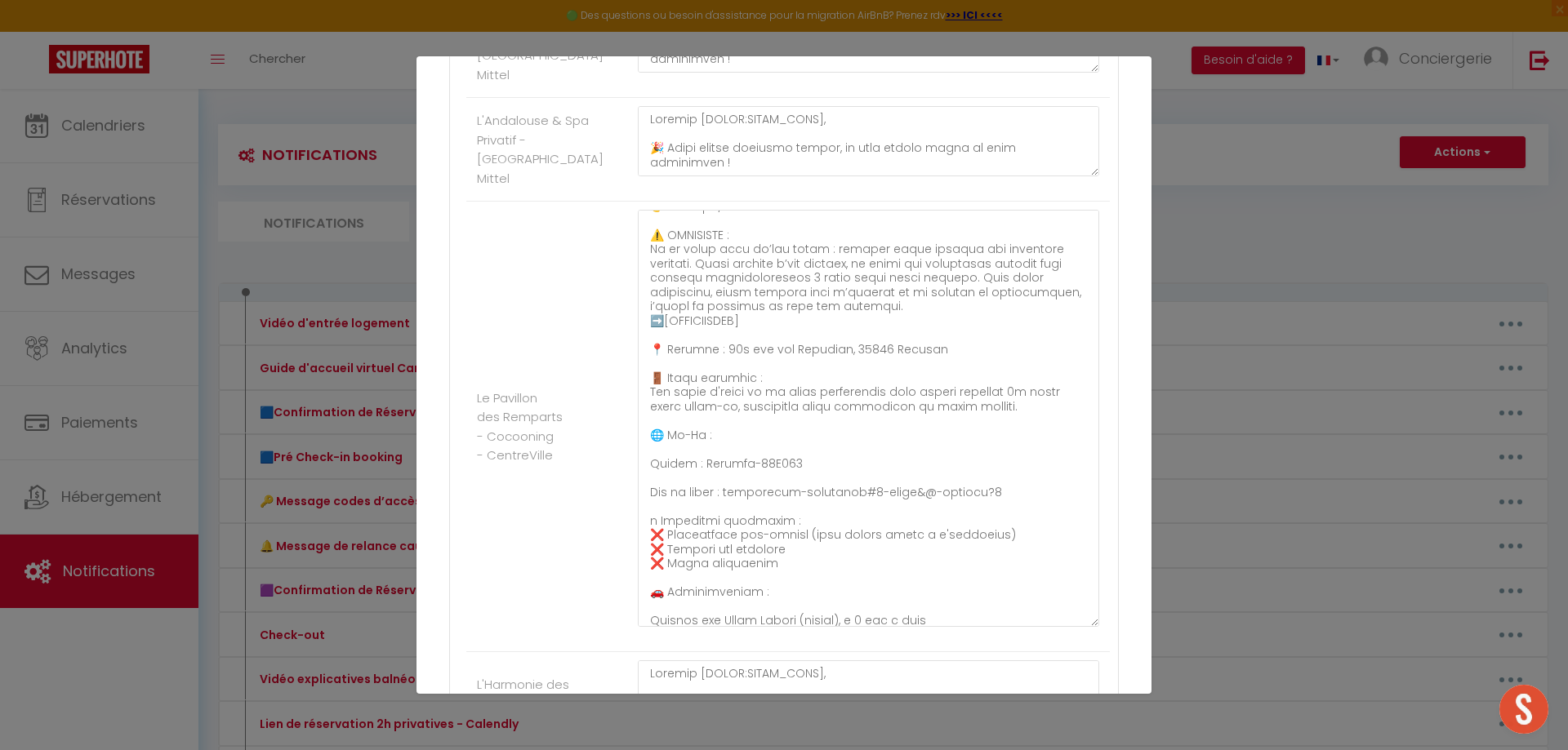
scroll to position [163, 0]
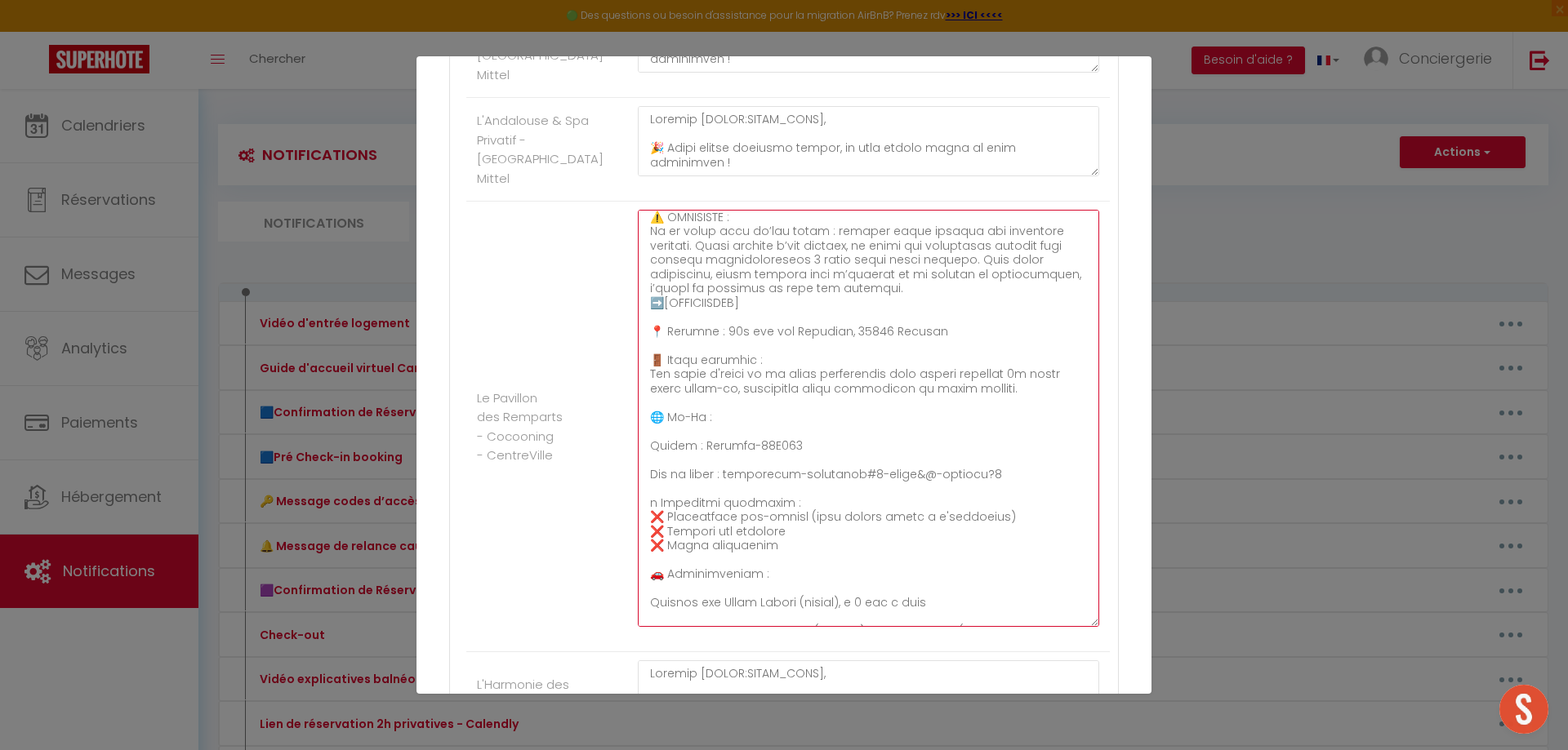
drag, startPoint x: 916, startPoint y: 338, endPoint x: 714, endPoint y: 337, distance: 202.0
click at [714, 337] on textarea at bounding box center [868, 419] width 462 height 418
drag, startPoint x: 794, startPoint y: 447, endPoint x: 699, endPoint y: 448, distance: 95.0
click at [699, 448] on textarea at bounding box center [868, 419] width 462 height 418
drag, startPoint x: 996, startPoint y: 475, endPoint x: 732, endPoint y: 481, distance: 264.1
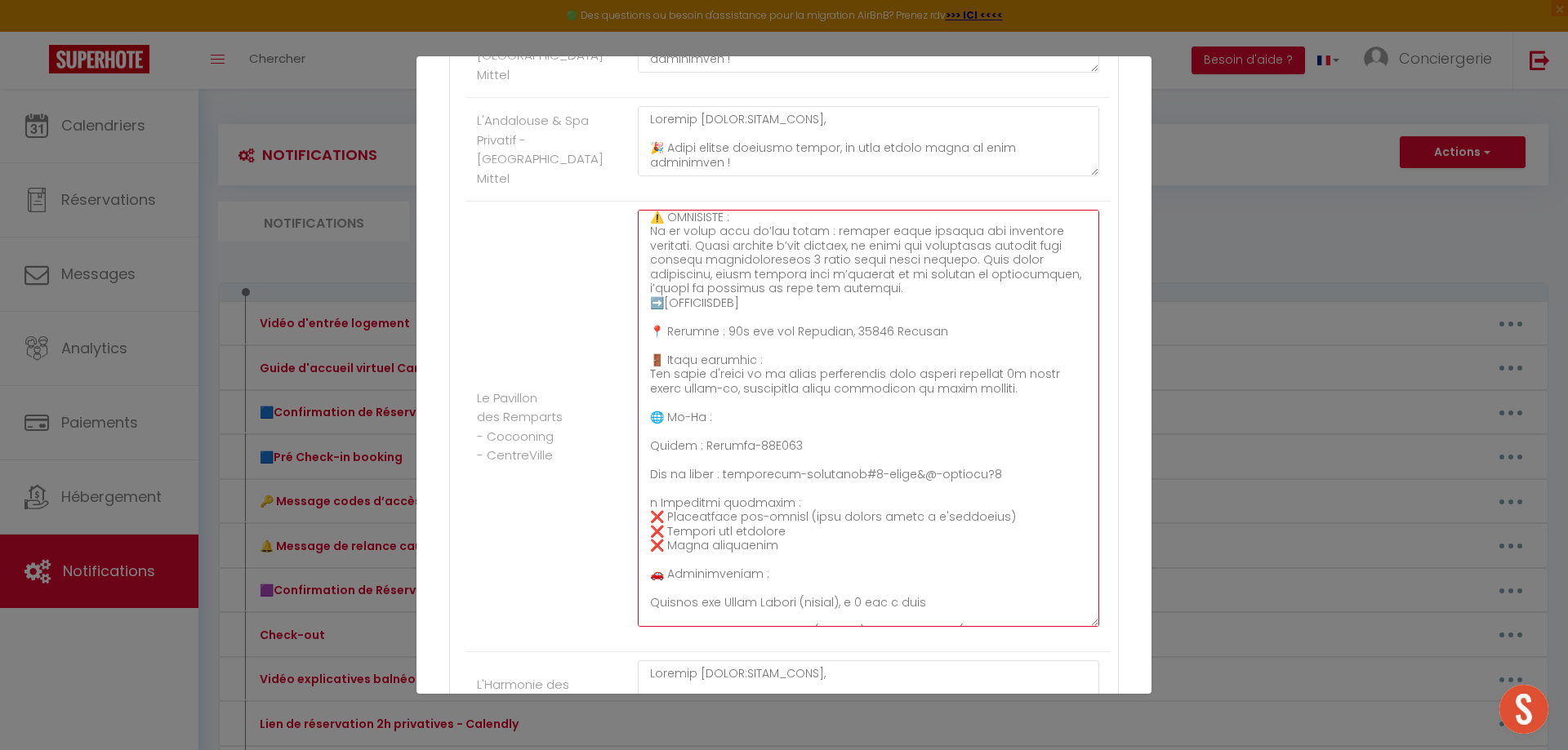
click at [732, 481] on textarea at bounding box center [868, 419] width 462 height 418
click at [664, 330] on textarea at bounding box center [868, 419] width 462 height 418
click at [734, 335] on textarea at bounding box center [868, 419] width 462 height 418
